Goal: Task Accomplishment & Management: Manage account settings

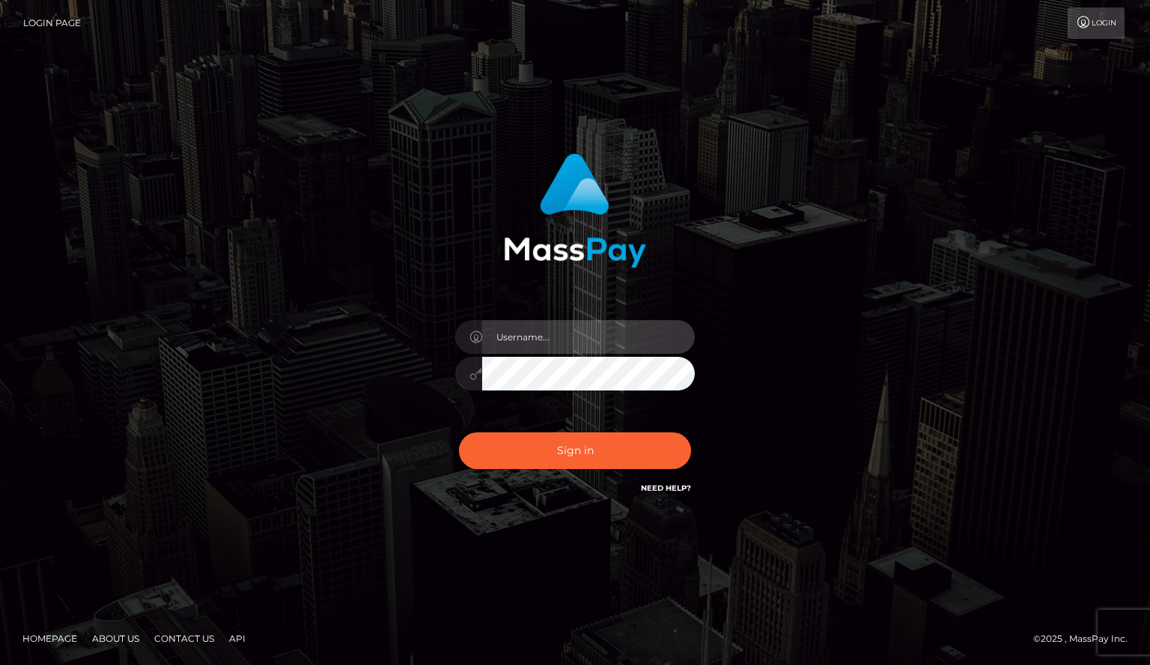
click at [547, 334] on input "text" at bounding box center [588, 337] width 213 height 34
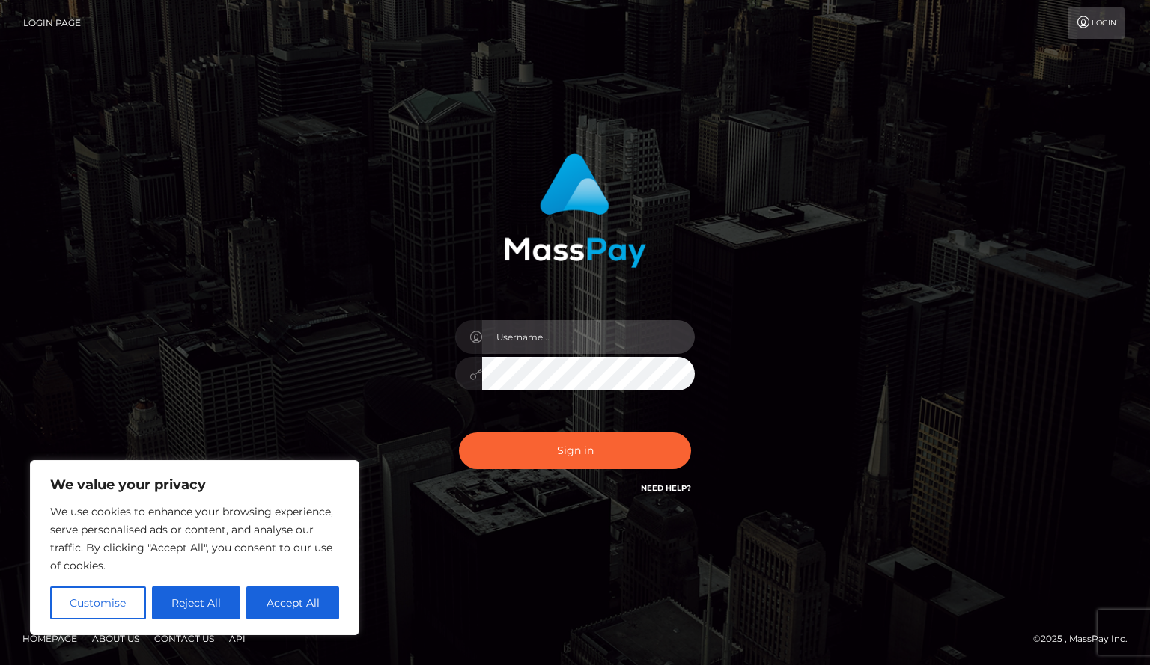
type input "[EMAIL_ADDRESS][DOMAIN_NAME]"
click at [459, 433] on button "Sign in" at bounding box center [575, 451] width 232 height 37
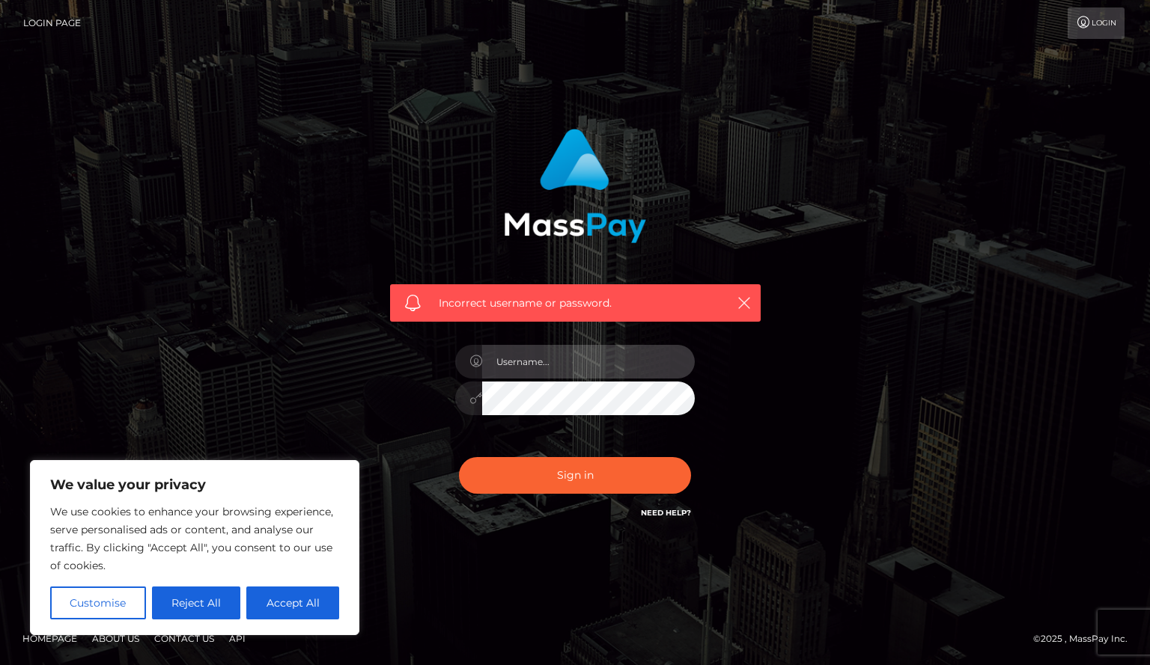
click at [600, 370] on input "text" at bounding box center [588, 362] width 213 height 34
type input "[EMAIL_ADDRESS][DOMAIN_NAME]"
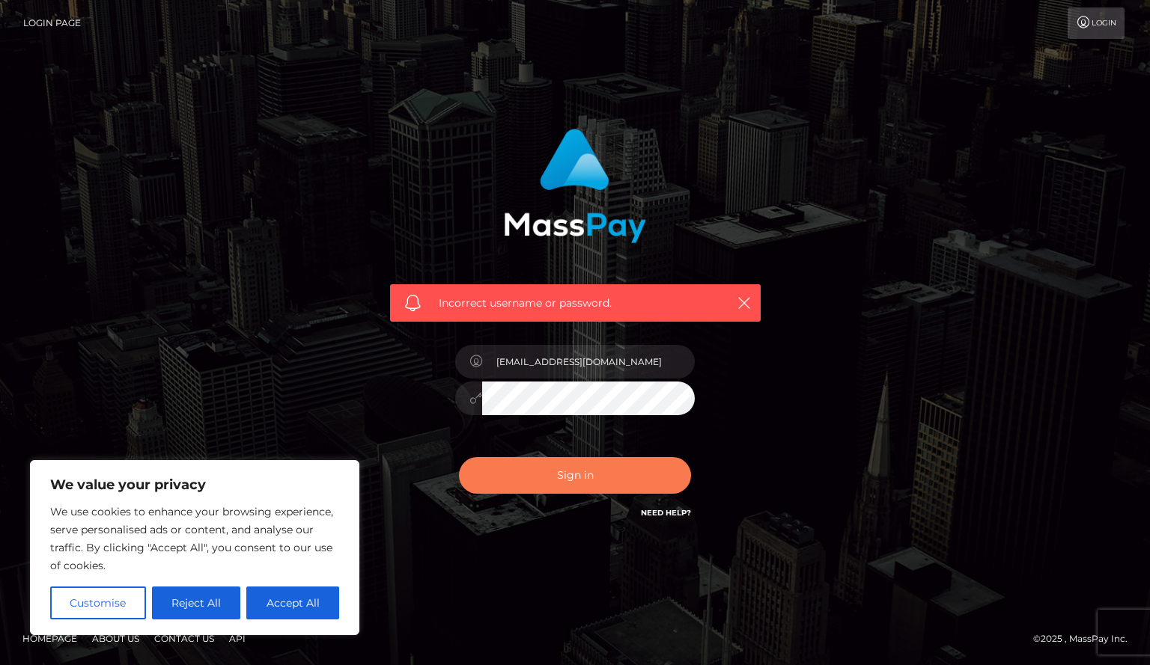
click at [524, 469] on button "Sign in" at bounding box center [575, 475] width 232 height 37
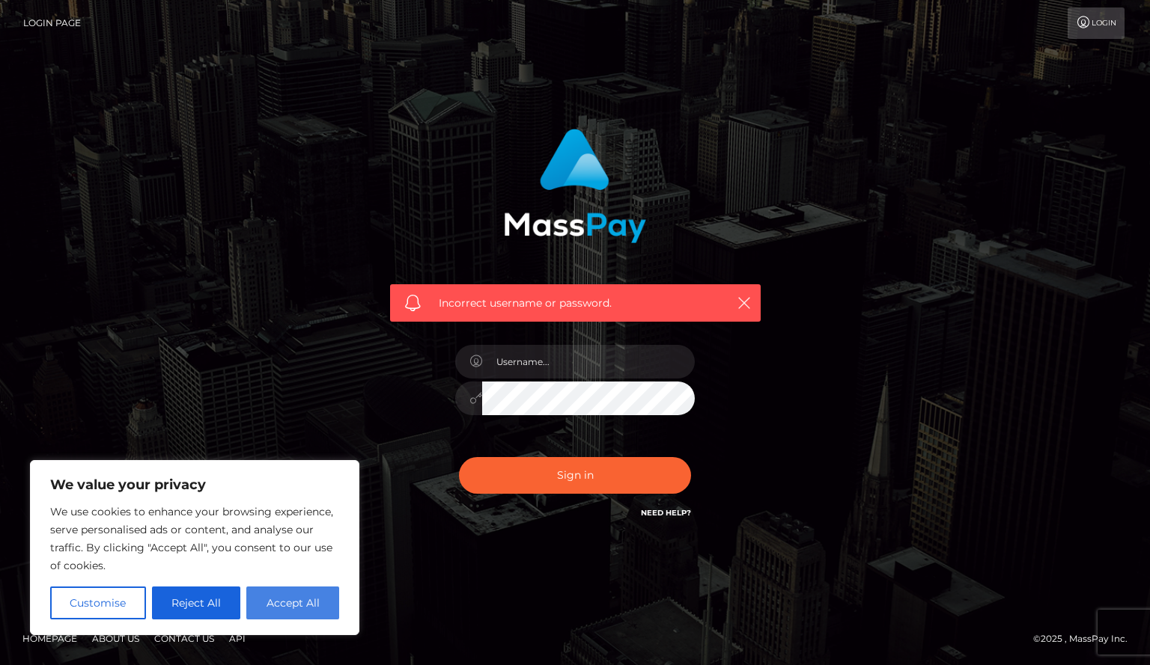
click at [297, 597] on button "Accept All" at bounding box center [292, 603] width 93 height 33
checkbox input "true"
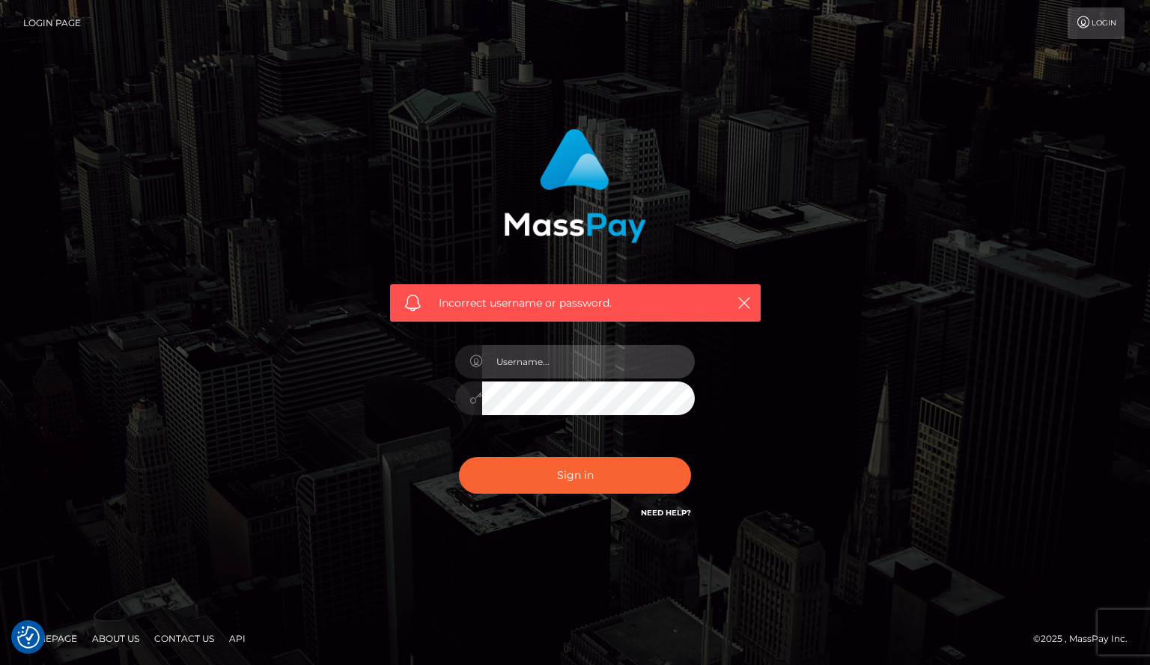
click at [561, 353] on input "text" at bounding box center [588, 362] width 213 height 34
type input "[EMAIL_ADDRESS][DOMAIN_NAME]"
click at [796, 362] on div "Incorrect username or password. [EMAIL_ADDRESS][DOMAIN_NAME]" at bounding box center [574, 333] width 853 height 430
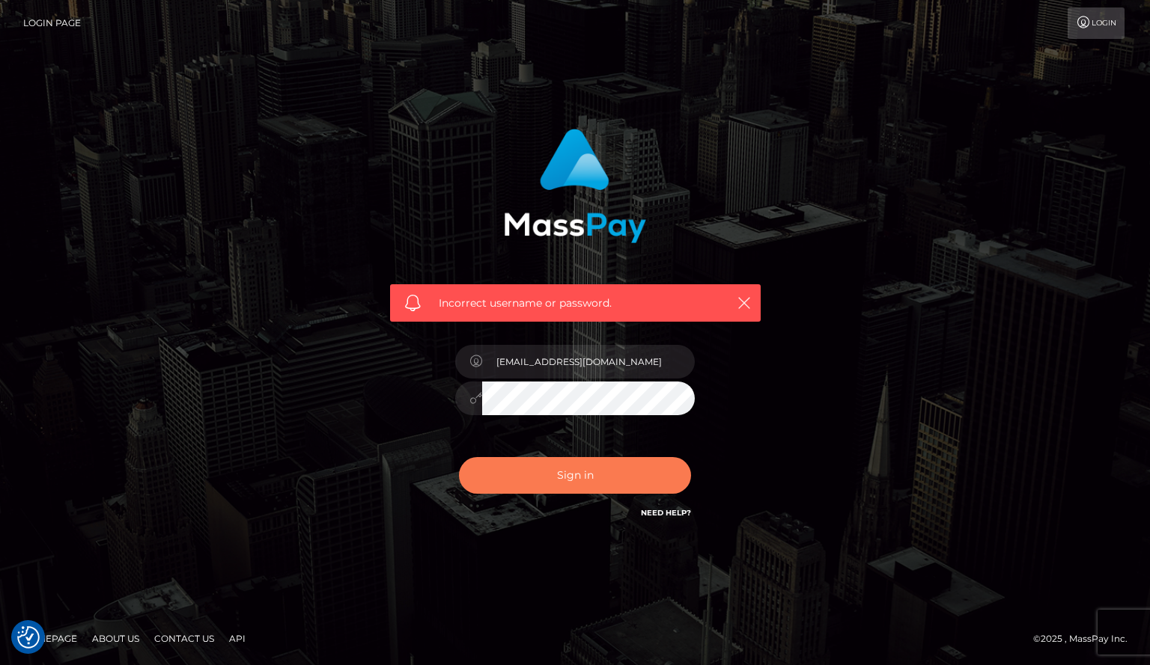
click at [561, 465] on button "Sign in" at bounding box center [575, 475] width 232 height 37
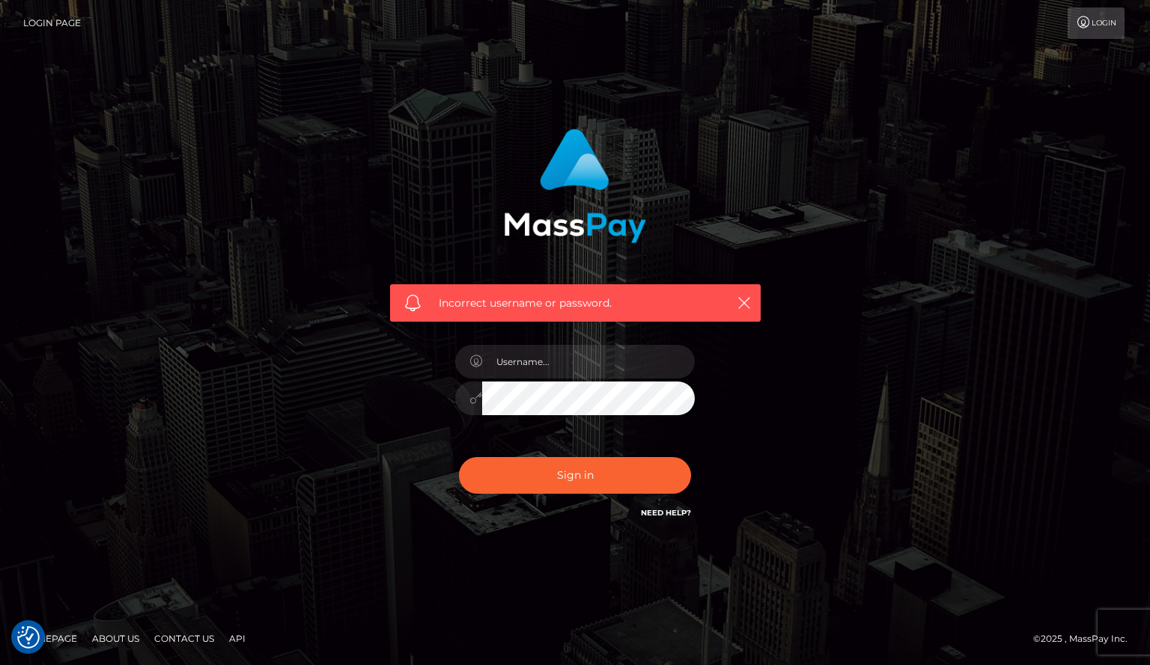
click at [660, 511] on link "Need Help?" at bounding box center [666, 513] width 50 height 10
